Goal: Task Accomplishment & Management: Complete application form

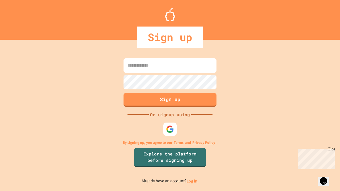
click at [193, 181] on link "Log in." at bounding box center [193, 182] width 12 height 6
